Goal: Check status: Check status

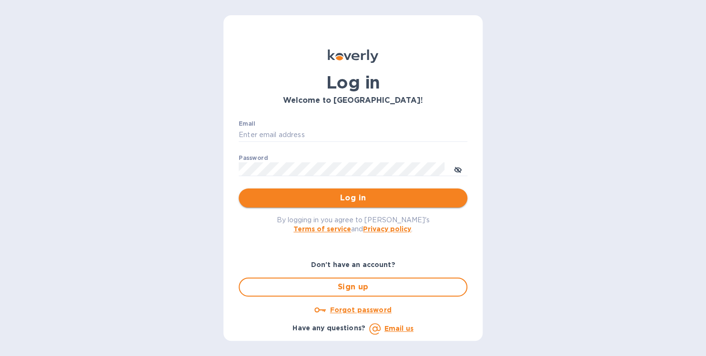
type input "travis@rootedselections.com"
click at [308, 200] on span "Log in" at bounding box center [352, 197] width 213 height 11
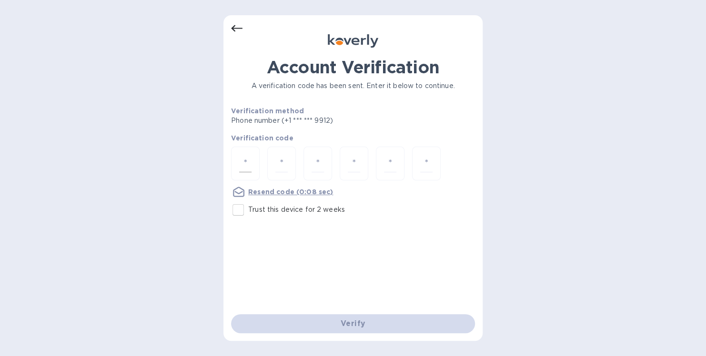
click at [252, 167] on div at bounding box center [245, 164] width 29 height 34
type input "3"
type input "0"
type input "7"
type input "3"
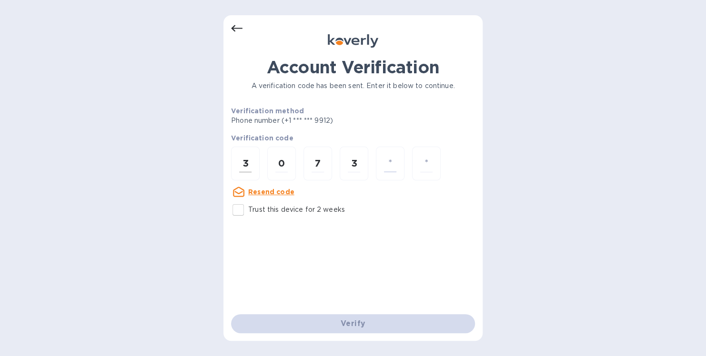
type input "5"
type input "9"
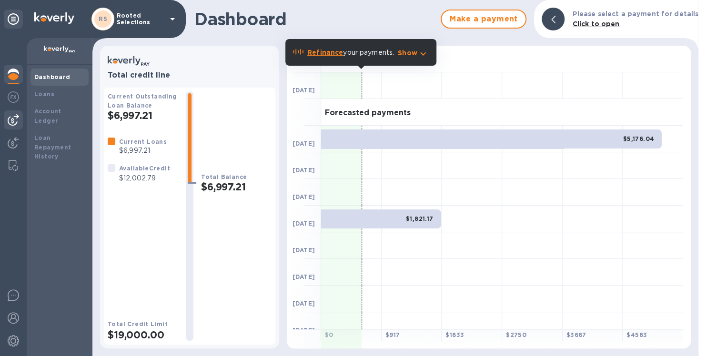
click at [14, 118] on img at bounding box center [13, 119] width 11 height 11
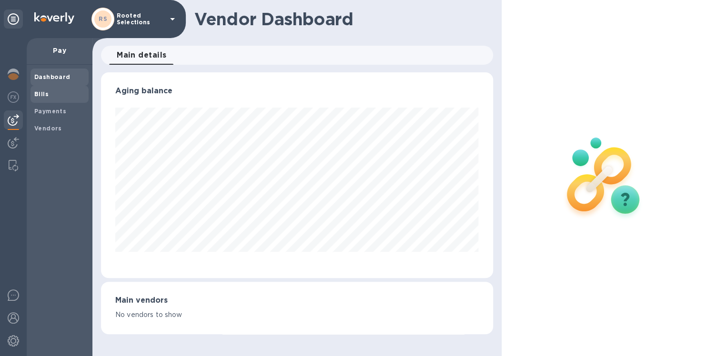
scroll to position [206, 391]
click at [39, 94] on b "Bills" at bounding box center [41, 93] width 14 height 7
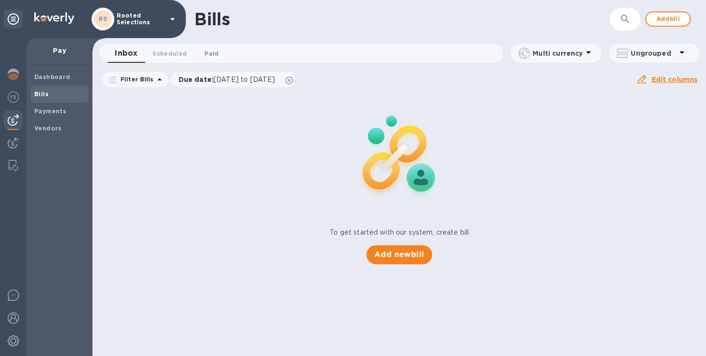
click at [209, 57] on span "Paid 0" at bounding box center [211, 54] width 14 height 10
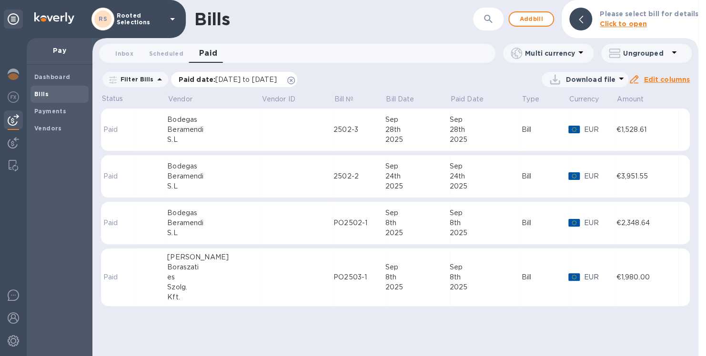
click at [298, 80] on div "Paid date : [DATE] to [DATE]" at bounding box center [234, 79] width 127 height 15
click at [295, 80] on icon at bounding box center [291, 81] width 8 height 8
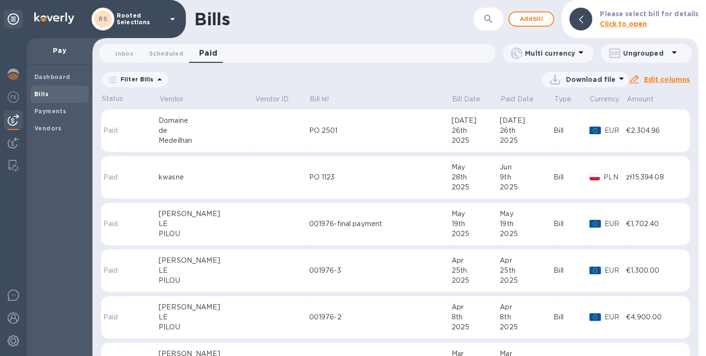
scroll to position [195, 0]
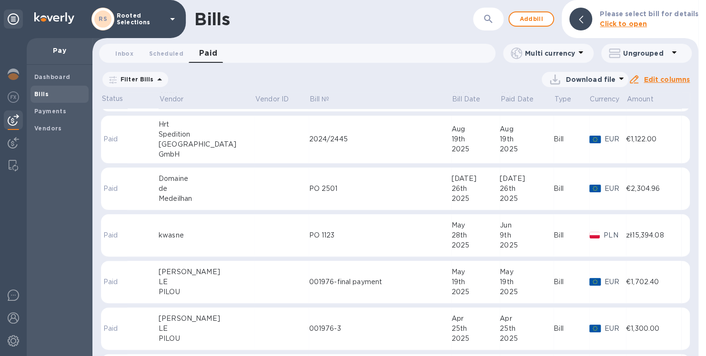
click at [261, 137] on td at bounding box center [281, 140] width 54 height 48
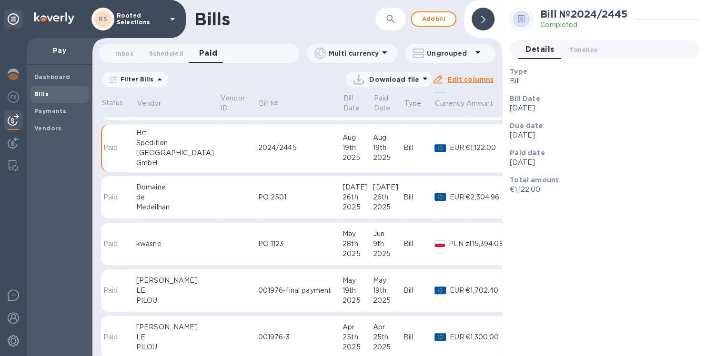
scroll to position [203, 0]
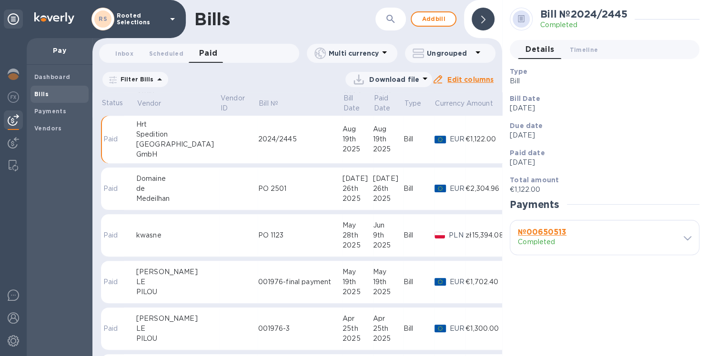
click at [538, 230] on b "№ 00650513" at bounding box center [542, 232] width 49 height 9
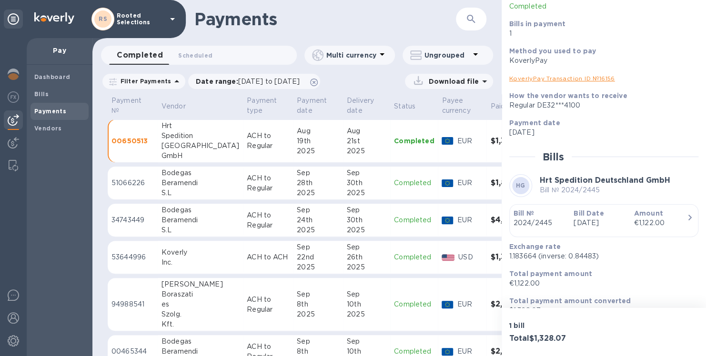
scroll to position [84, 0]
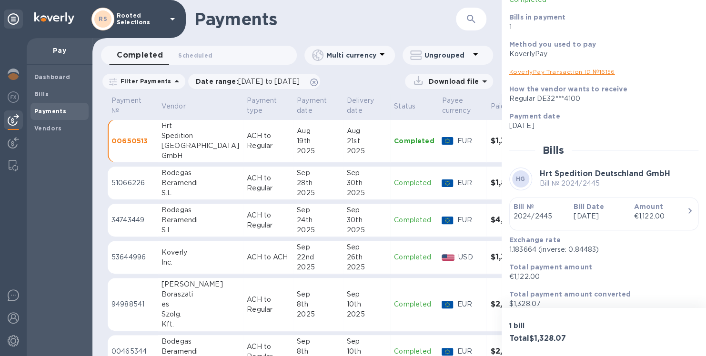
click at [690, 215] on icon "button" at bounding box center [689, 210] width 11 height 11
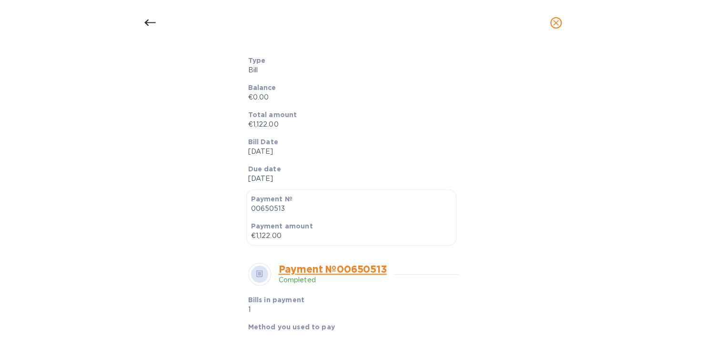
scroll to position [130, 0]
drag, startPoint x: 295, startPoint y: 210, endPoint x: 244, endPoint y: 210, distance: 51.4
click at [244, 210] on div "Payment № 00650513 Payment amount €1,122.00" at bounding box center [353, 217] width 218 height 60
drag, startPoint x: 244, startPoint y: 210, endPoint x: 264, endPoint y: 209, distance: 20.5
copy p "00650513"
